Goal: Information Seeking & Learning: Learn about a topic

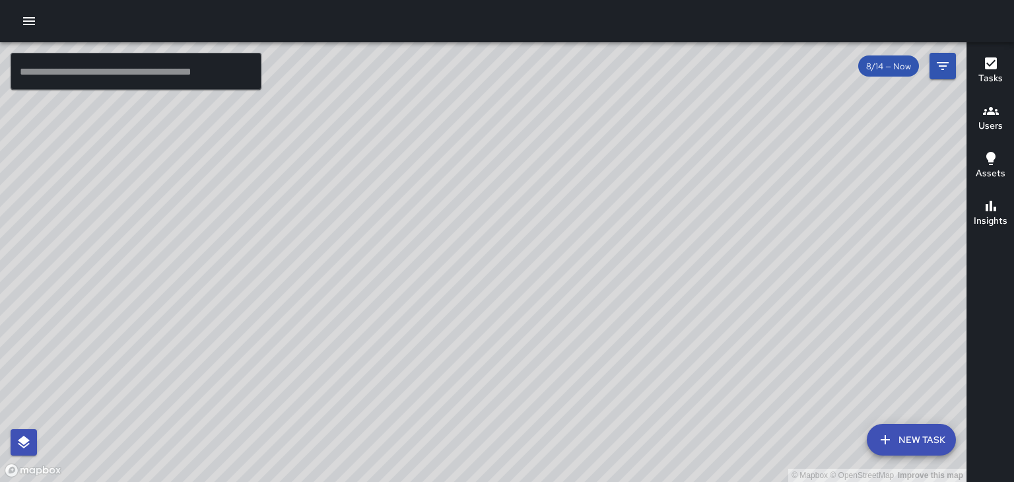
click at [982, 128] on h6 "Users" at bounding box center [990, 126] width 24 height 15
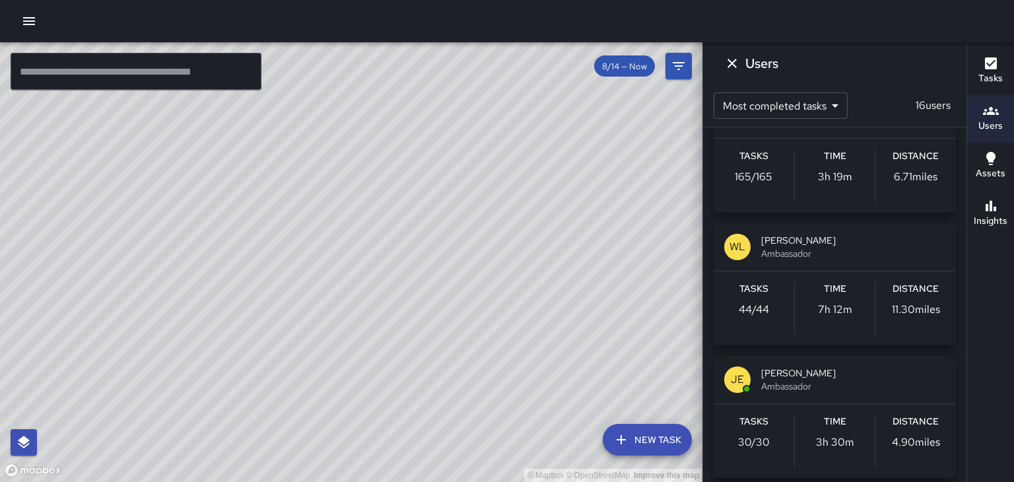
scroll to position [48, 0]
click at [785, 372] on span "[PERSON_NAME]" at bounding box center [853, 372] width 184 height 13
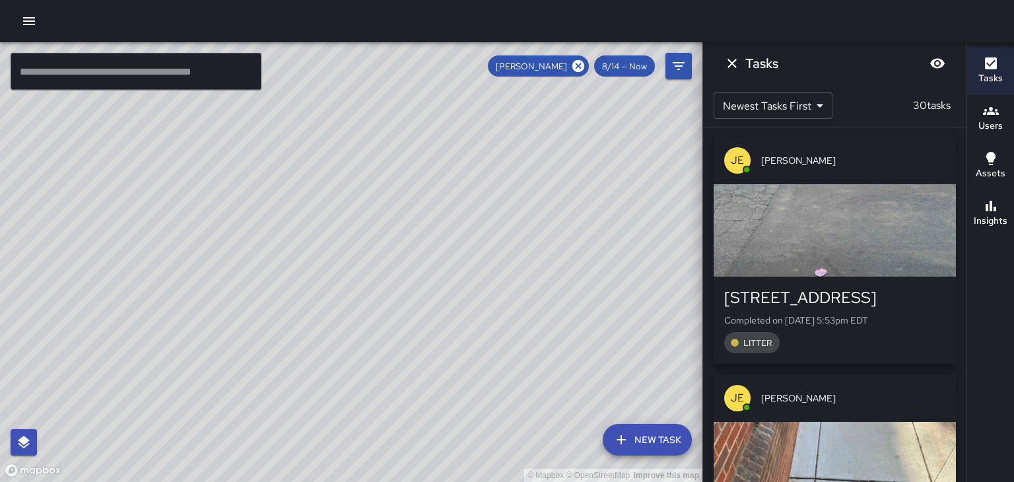
scroll to position [0, 0]
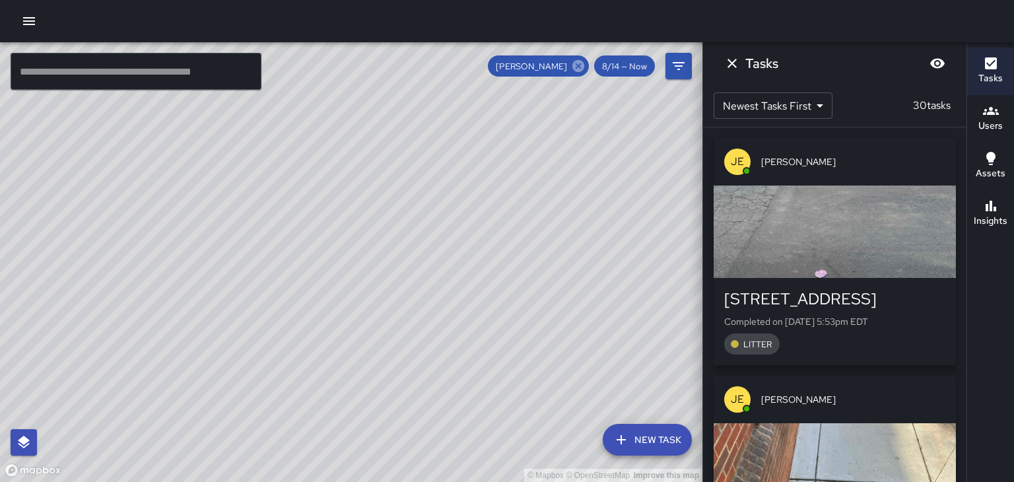
click at [580, 65] on icon at bounding box center [578, 66] width 15 height 15
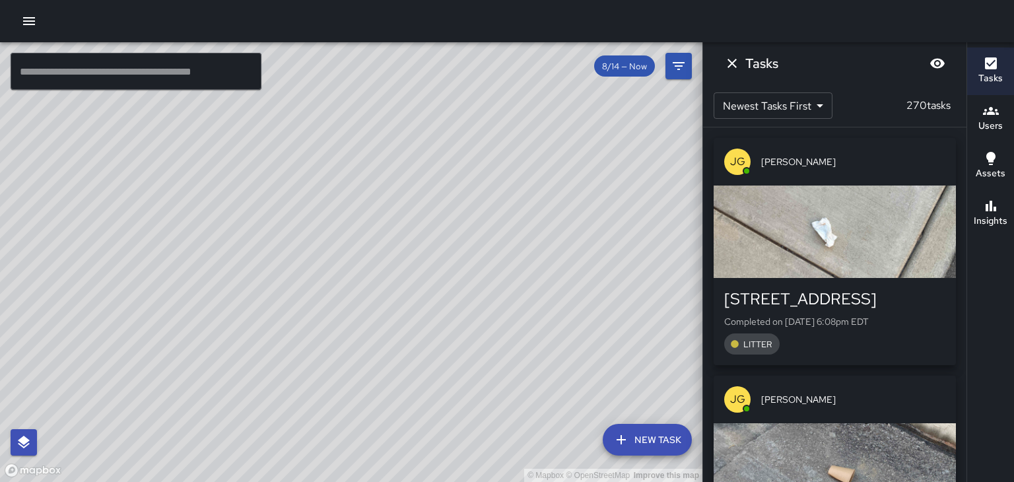
click at [580, 65] on div "© Mapbox © OpenStreetMap Improve this map" at bounding box center [351, 262] width 702 height 440
click at [989, 119] on h6 "Users" at bounding box center [990, 126] width 24 height 15
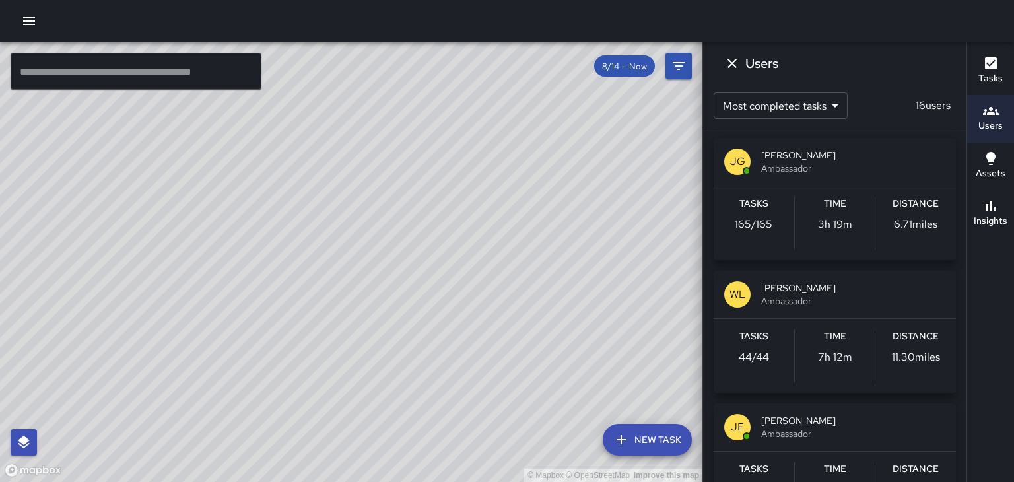
click at [786, 152] on span "[PERSON_NAME]" at bounding box center [853, 155] width 184 height 13
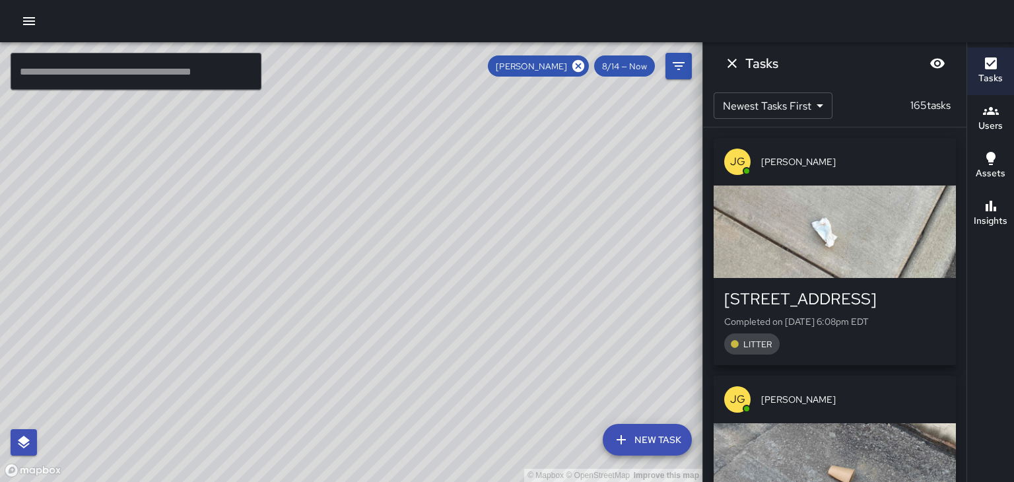
click at [791, 106] on body "© Mapbox © OpenStreetMap Improve this map ​ New Task [PERSON_NAME] 8/14 — Now M…" at bounding box center [507, 241] width 1014 height 482
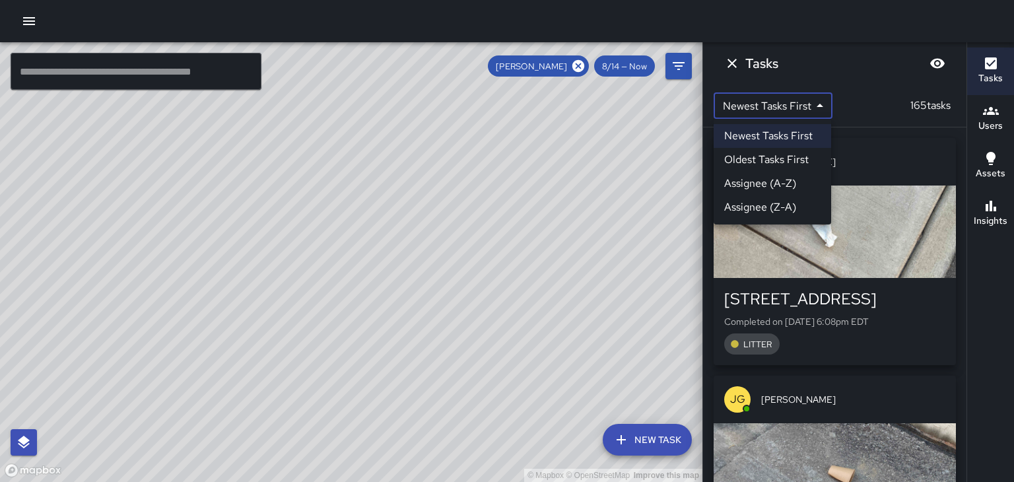
click at [792, 158] on li "Oldest Tasks First" at bounding box center [772, 160] width 117 height 24
type input "*"
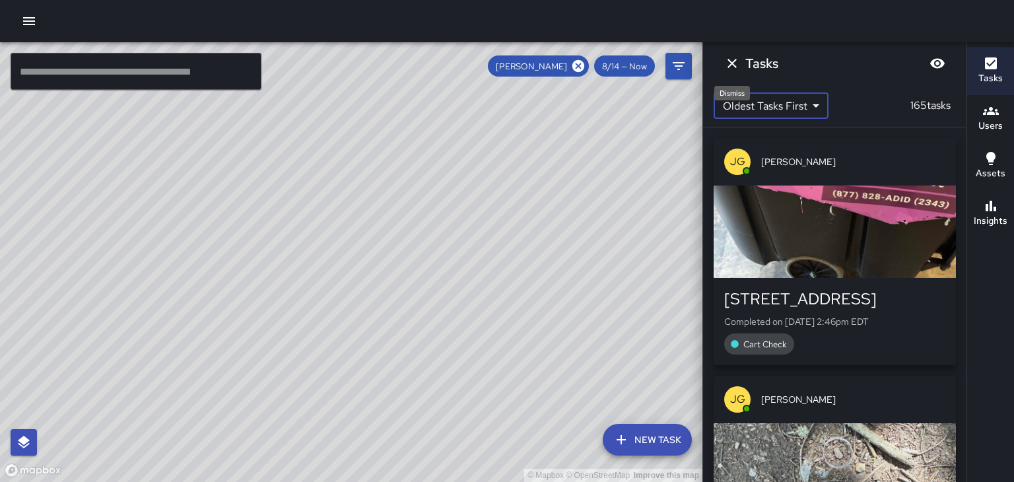
click at [731, 63] on icon "Dismiss" at bounding box center [731, 63] width 9 height 9
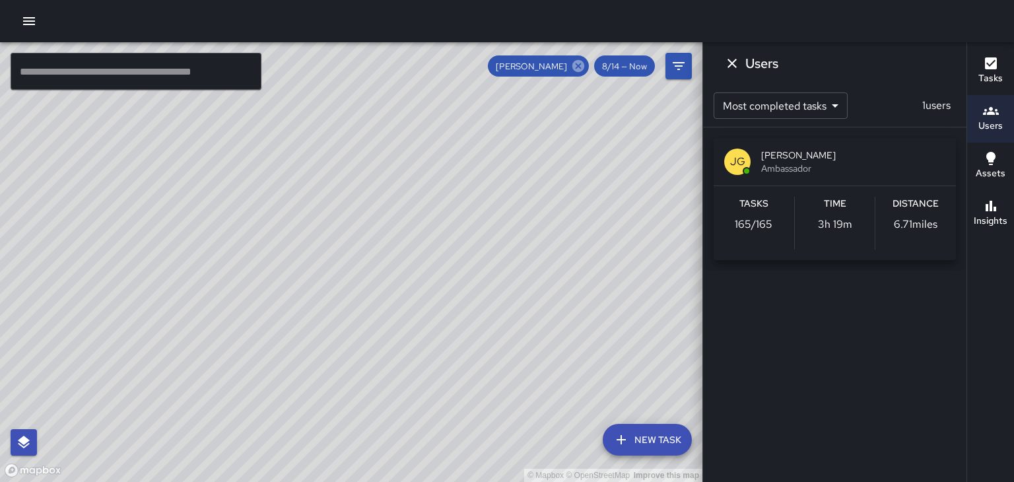
click at [580, 65] on icon at bounding box center [578, 66] width 12 height 12
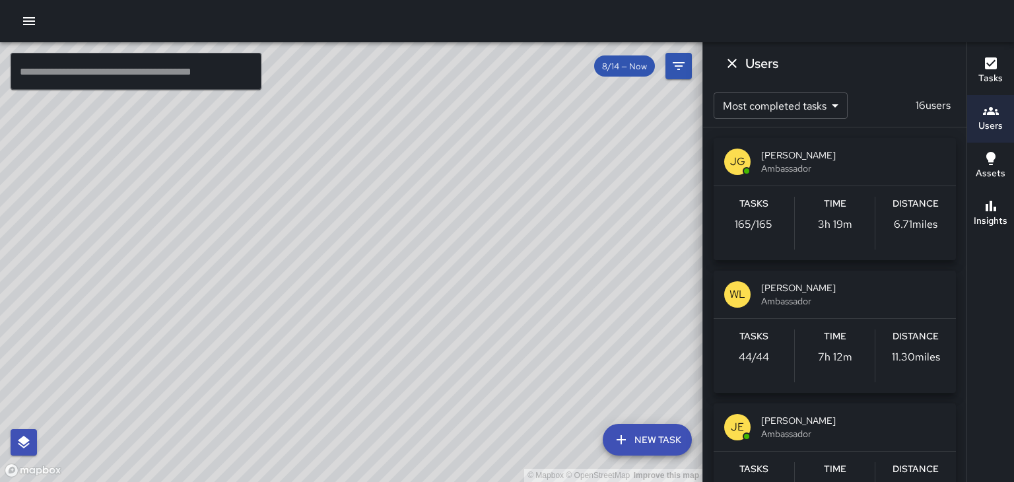
click at [782, 290] on span "[PERSON_NAME]" at bounding box center [853, 287] width 184 height 13
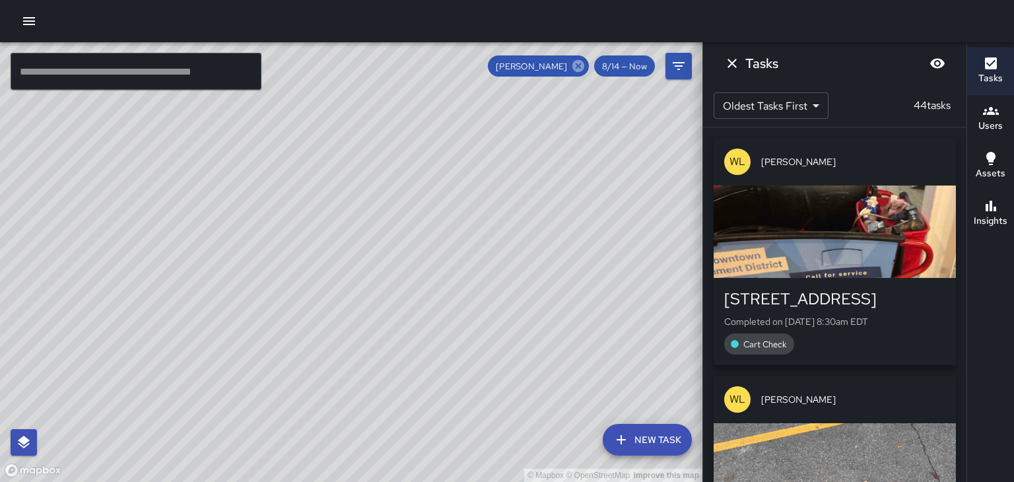
click at [579, 61] on icon at bounding box center [578, 66] width 12 height 12
click at [985, 122] on h6 "Users" at bounding box center [990, 126] width 24 height 15
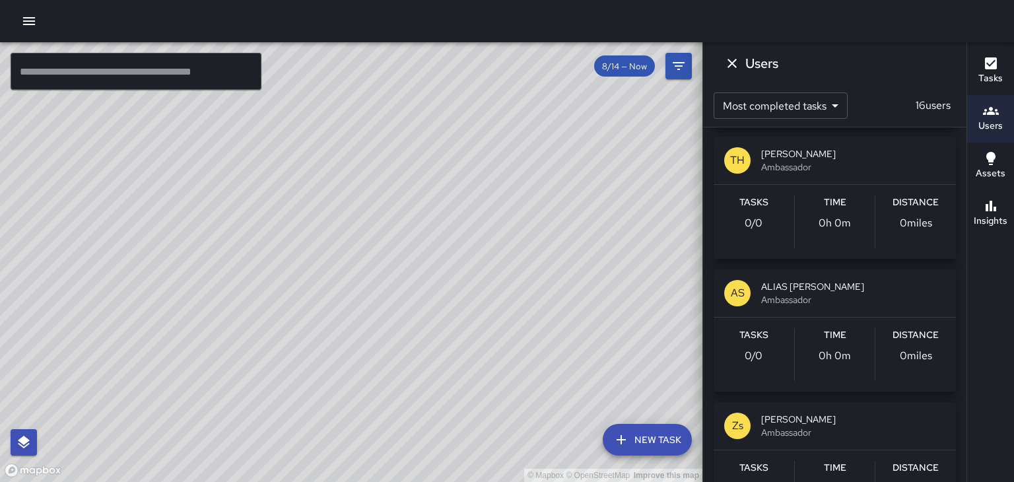
scroll to position [666, 0]
click at [800, 288] on span "ALIAS [PERSON_NAME]" at bounding box center [853, 285] width 184 height 13
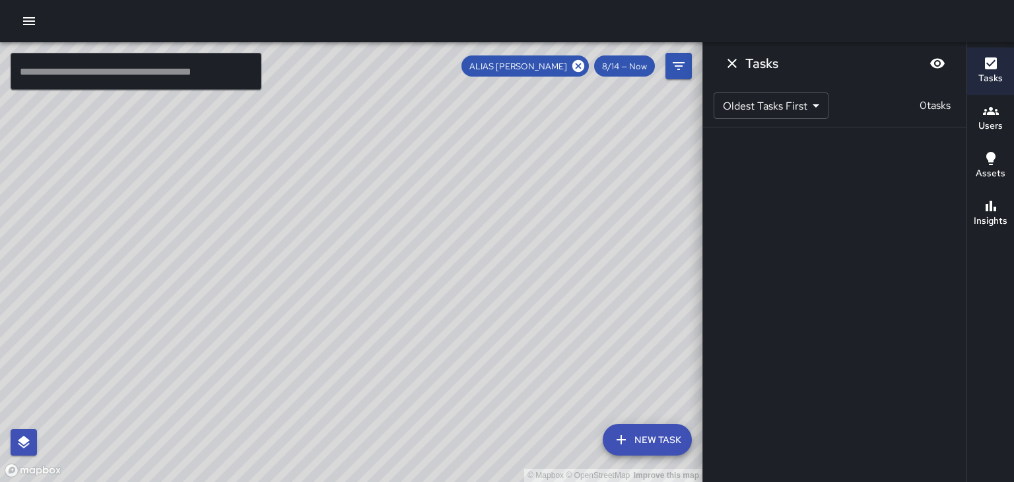
scroll to position [0, 0]
click at [730, 67] on icon "Dismiss" at bounding box center [732, 63] width 16 height 16
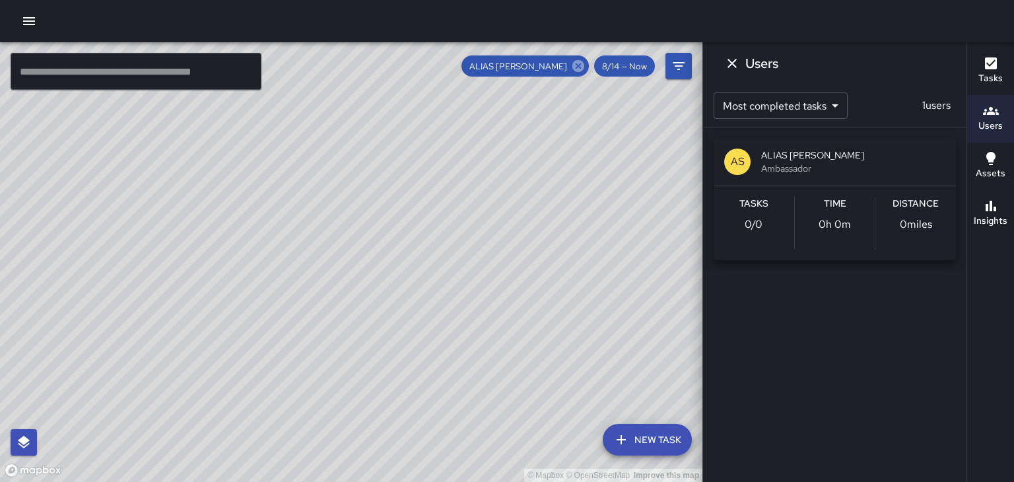
click at [583, 69] on icon at bounding box center [578, 66] width 12 height 12
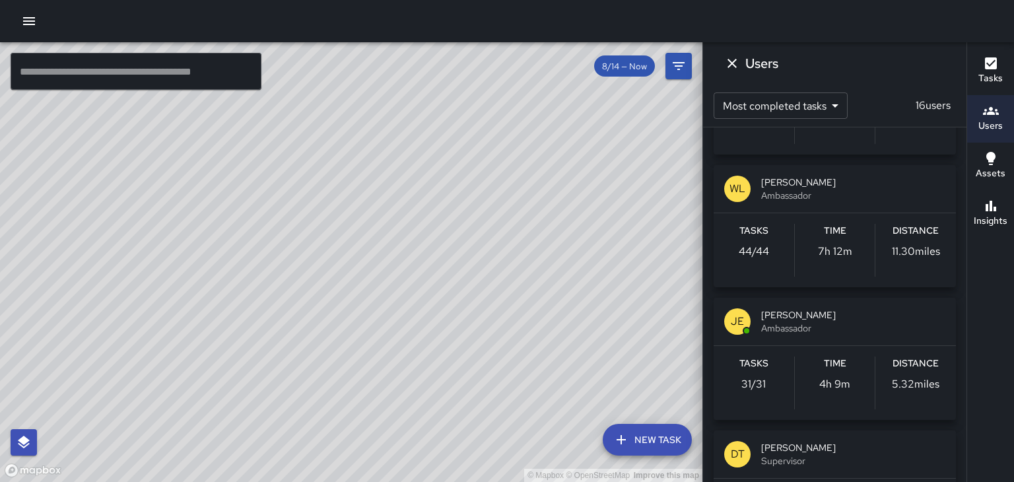
scroll to position [110, 0]
